Goal: Register for event/course

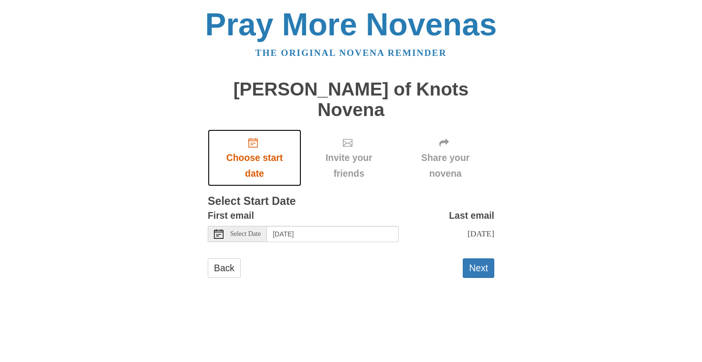
click at [260, 138] on span "Choose start date" at bounding box center [254, 143] width 12 height 10
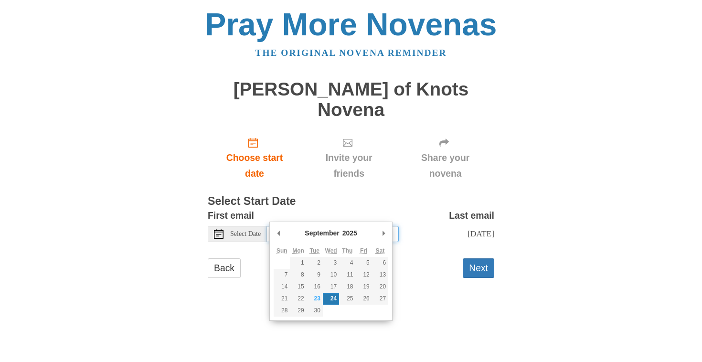
click at [366, 226] on input "[DATE]" at bounding box center [333, 234] width 132 height 16
type input "Tuesday, September 23rd"
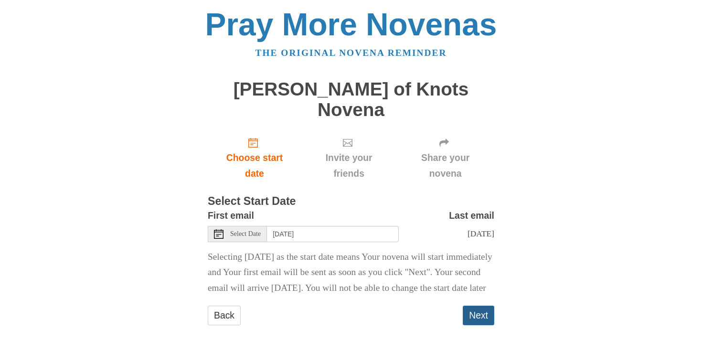
click at [474, 307] on button "Next" at bounding box center [479, 316] width 32 height 20
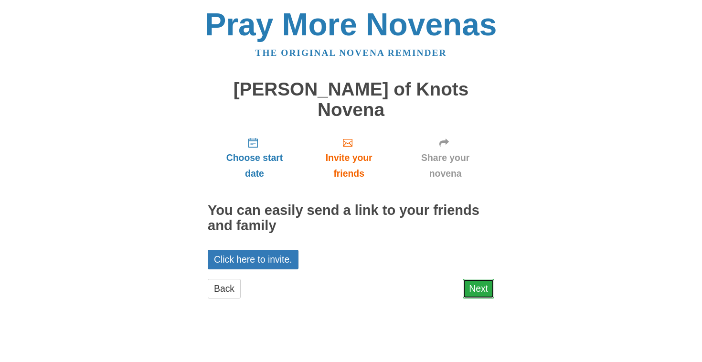
click at [481, 279] on link "Next" at bounding box center [479, 289] width 32 height 20
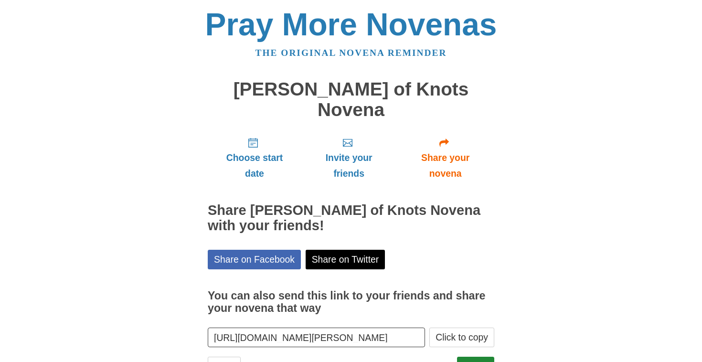
scroll to position [21, 0]
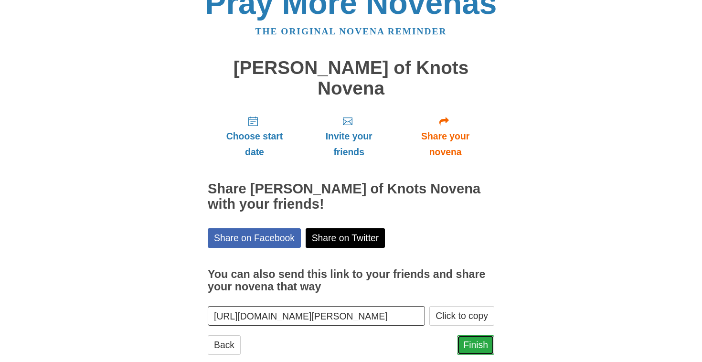
click at [474, 335] on link "Finish" at bounding box center [475, 345] width 37 height 20
